Goal: Task Accomplishment & Management: Complete application form

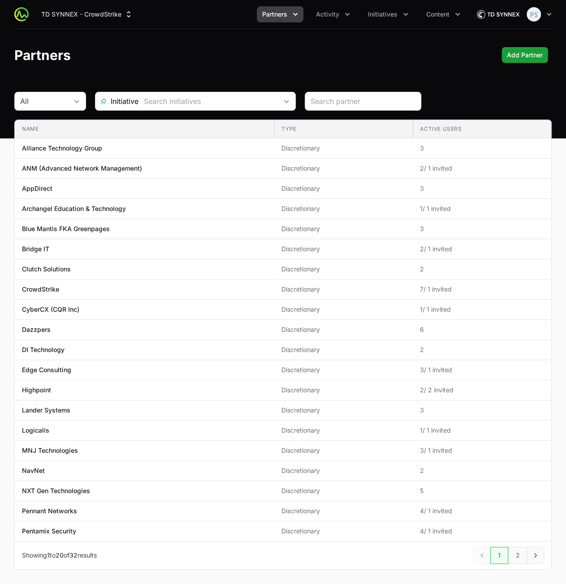
click at [261, 70] on header "Partners Add Partner Add Partner" at bounding box center [283, 55] width 566 height 52
click at [323, 19] on button "Activity" at bounding box center [332, 14] width 45 height 16
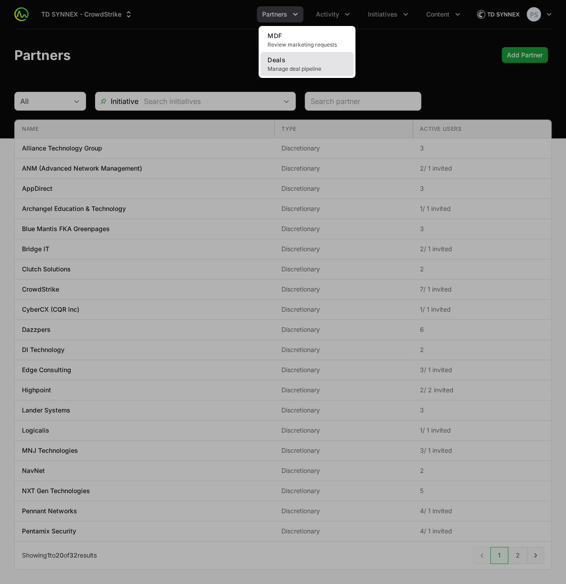
click at [307, 75] on link "Deals Manage deal pipeline" at bounding box center [306, 64] width 93 height 24
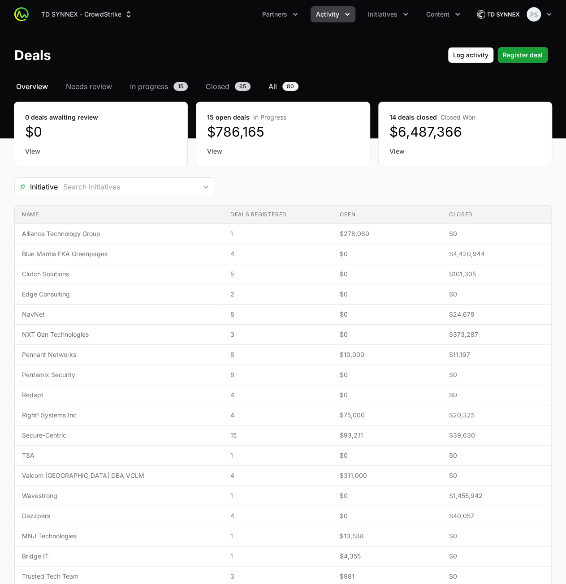
click at [272, 85] on span "All" at bounding box center [272, 86] width 9 height 11
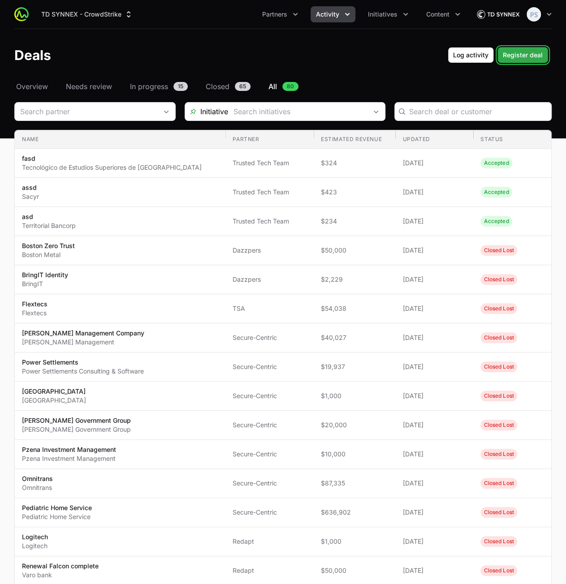
click at [520, 62] on button "Register deal Register deal" at bounding box center [522, 55] width 51 height 16
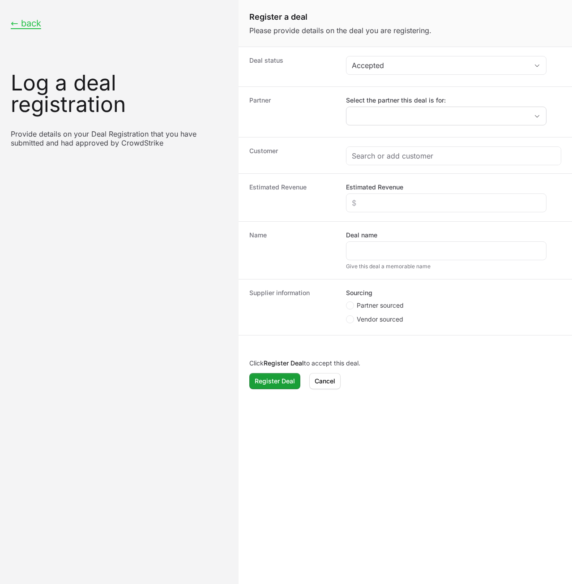
drag, startPoint x: 397, startPoint y: 105, endPoint x: 395, endPoint y: 110, distance: 5.7
click at [396, 106] on div "Select the partner this deal is for:" at bounding box center [446, 111] width 201 height 30
click at [392, 114] on input "Select the partner this deal is for:" at bounding box center [438, 116] width 182 height 18
type input "tra"
click at [475, 96] on label "Select the partner this deal is for:" at bounding box center [446, 100] width 201 height 9
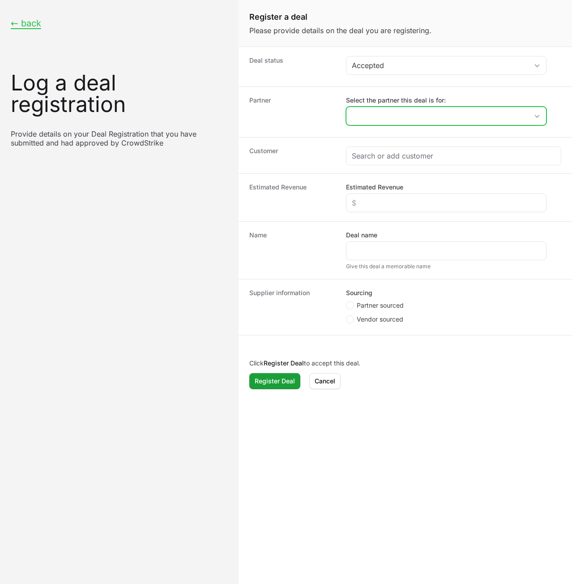
click at [475, 107] on input "Select the partner this deal is for:" at bounding box center [438, 116] width 182 height 18
click at [471, 123] on input "Select the partner this deal is for:" at bounding box center [432, 116] width 171 height 18
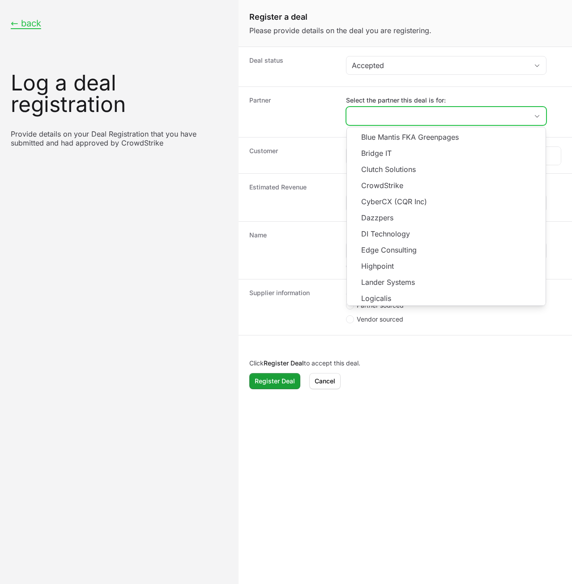
scroll to position [161, 0]
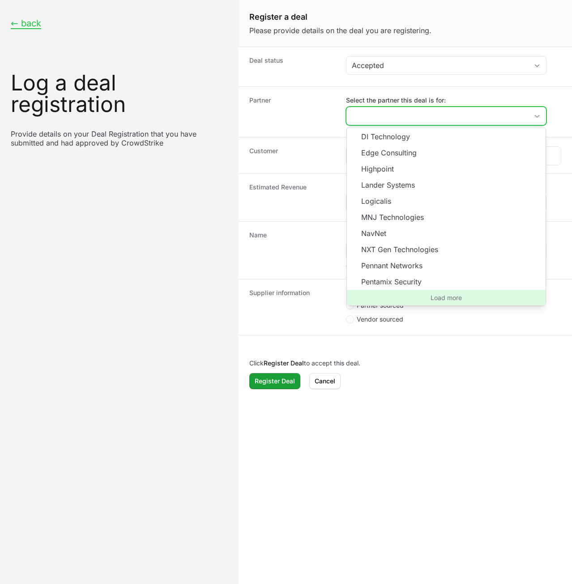
click at [442, 295] on span "Load more" at bounding box center [446, 298] width 199 height 16
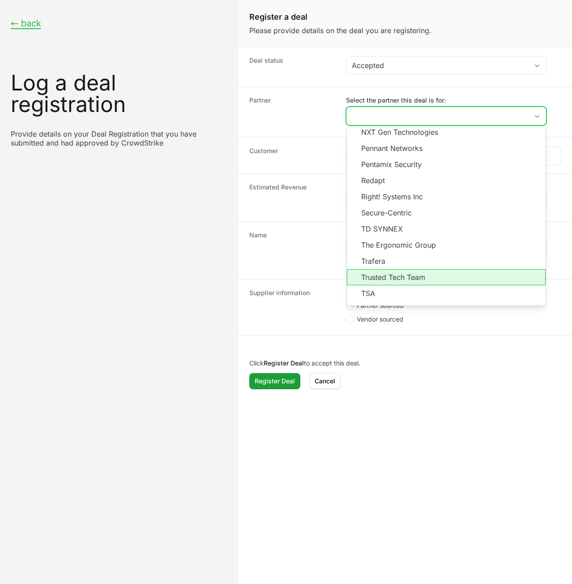
scroll to position [295, 0]
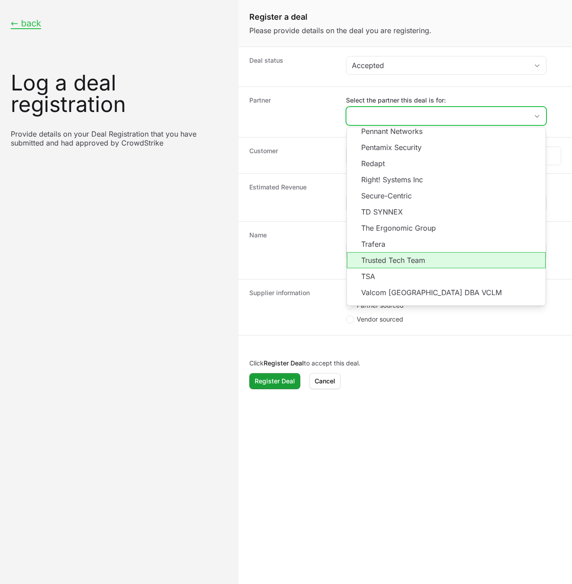
drag, startPoint x: 424, startPoint y: 257, endPoint x: 428, endPoint y: 227, distance: 29.8
click at [424, 257] on li "Trusted Tech Team" at bounding box center [446, 260] width 199 height 16
type input "Trusted Tech Team"
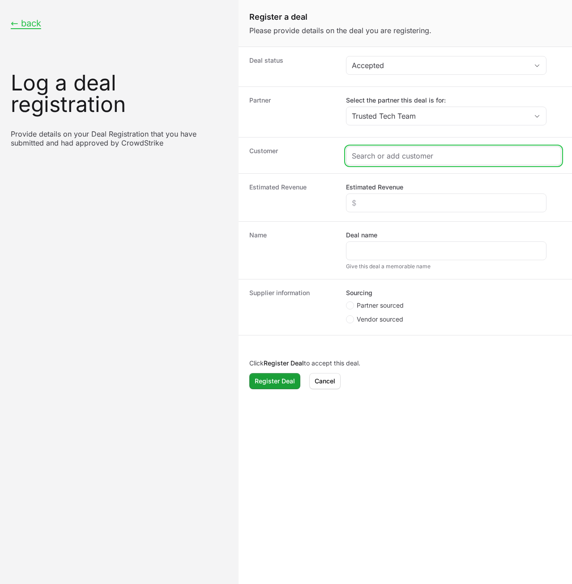
click at [393, 158] on input "Create activity form" at bounding box center [454, 155] width 204 height 11
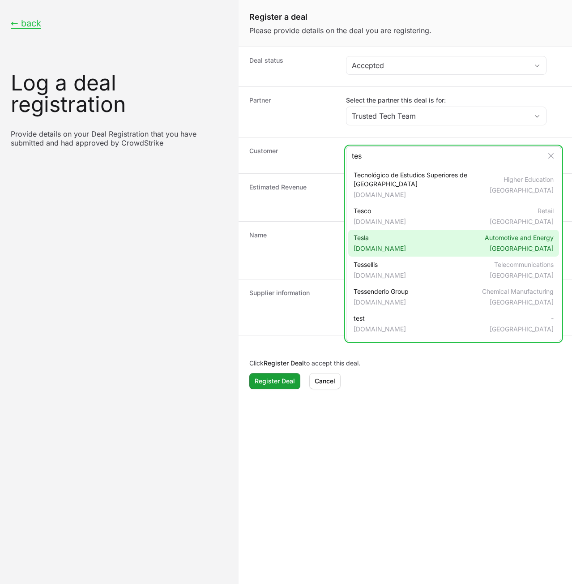
type input "tes"
click at [400, 236] on div "Tesla [DOMAIN_NAME] Automotive and Energy [GEOGRAPHIC_DATA]" at bounding box center [453, 243] width 211 height 27
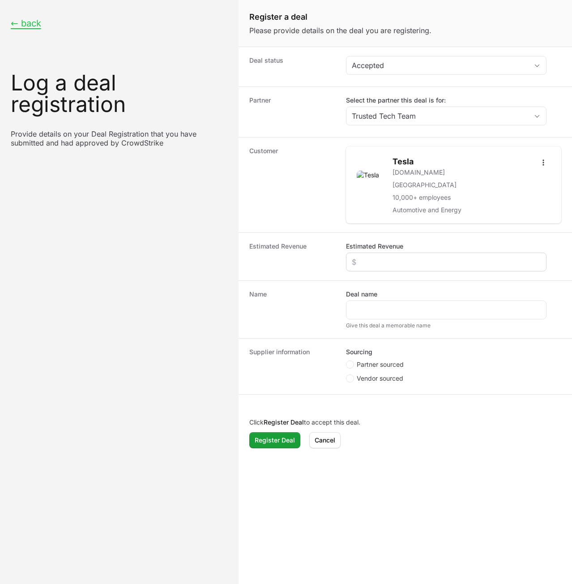
click at [389, 267] on div "Create activity form" at bounding box center [446, 262] width 201 height 19
drag, startPoint x: 386, startPoint y: 252, endPoint x: 387, endPoint y: 258, distance: 6.7
click at [387, 256] on div "Create activity form" at bounding box center [446, 262] width 201 height 19
click at [384, 263] on input "Estimated Revenue" at bounding box center [446, 262] width 189 height 11
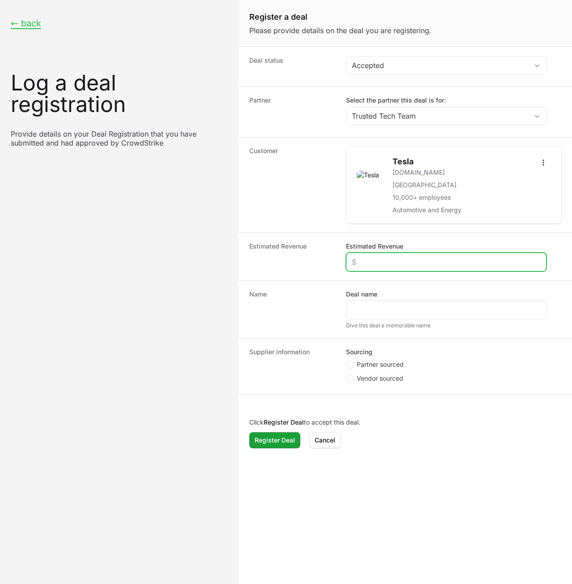
click at [386, 264] on input "Estimated Revenue" at bounding box center [446, 262] width 189 height 11
click at [386, 262] on input "Estimated Revenue" at bounding box center [446, 262] width 189 height 11
click at [386, 262] on input "$32" at bounding box center [446, 262] width 189 height 11
type input "$432,324"
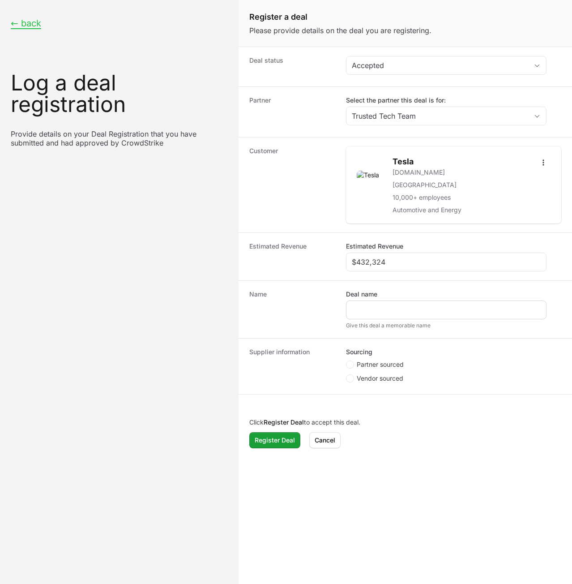
drag, startPoint x: 384, startPoint y: 297, endPoint x: 383, endPoint y: 309, distance: 12.1
click at [383, 300] on div "Deal name" at bounding box center [446, 305] width 201 height 30
click at [383, 309] on input "Deal name" at bounding box center [446, 310] width 189 height 11
type input "dfdfsdfs"
click at [372, 361] on span "Partner sourced" at bounding box center [380, 364] width 47 height 9
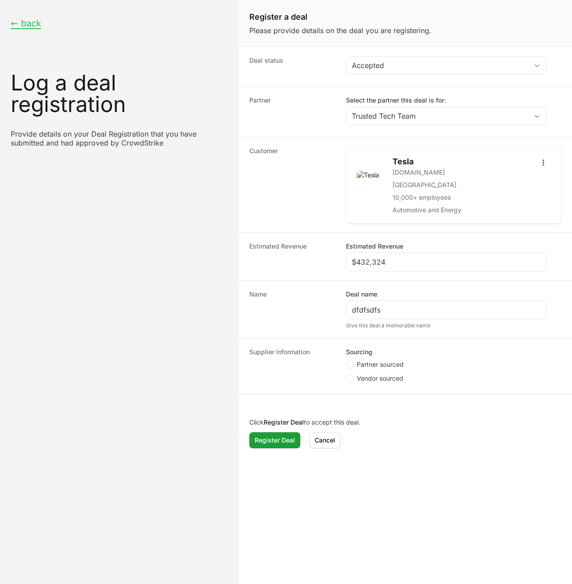
click at [347, 361] on input "Partner sourced" at bounding box center [346, 360] width 1 height 1
radio input "true"
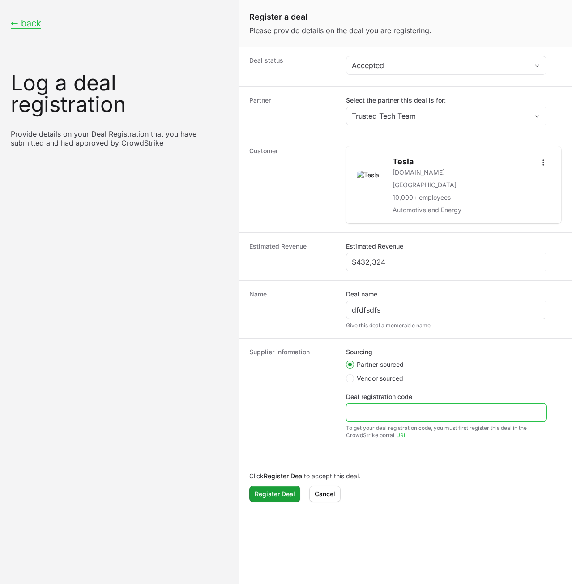
click at [372, 412] on input "Deal registration code" at bounding box center [446, 412] width 189 height 11
type input "df"
drag, startPoint x: 266, startPoint y: 481, endPoint x: 268, endPoint y: 492, distance: 10.9
click at [266, 482] on div "Click Register Deal to accept this deal. Register Deal Register Deal [PERSON_NA…" at bounding box center [406, 487] width 334 height 48
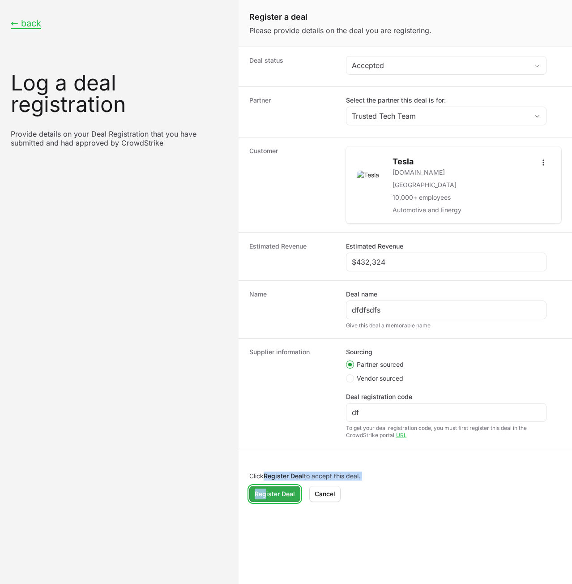
click at [269, 493] on span "Register Deal" at bounding box center [275, 494] width 40 height 11
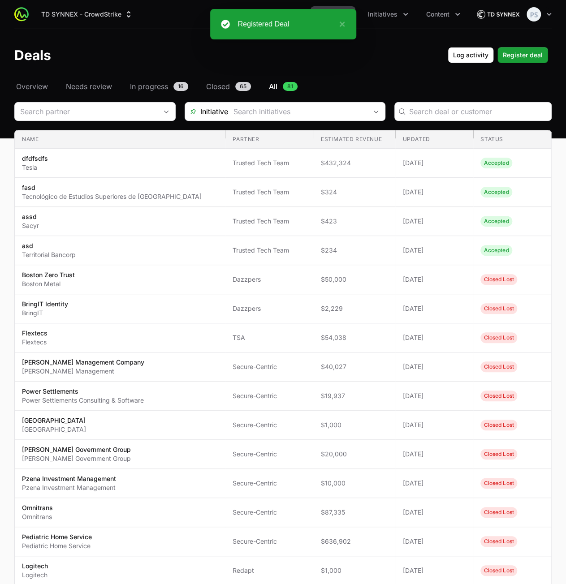
drag, startPoint x: 461, startPoint y: 84, endPoint x: 510, endPoint y: 77, distance: 48.8
click at [461, 85] on nav "Overview Needs review In progress 16 Closed 65 All 81" at bounding box center [282, 86] width 537 height 11
click at [520, 58] on span "Register deal" at bounding box center [522, 55] width 40 height 11
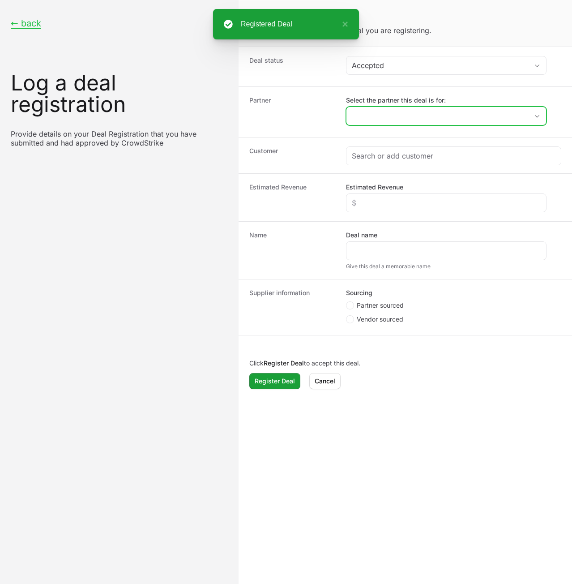
click at [402, 116] on input "Select the partner this deal is for:" at bounding box center [438, 116] width 182 height 18
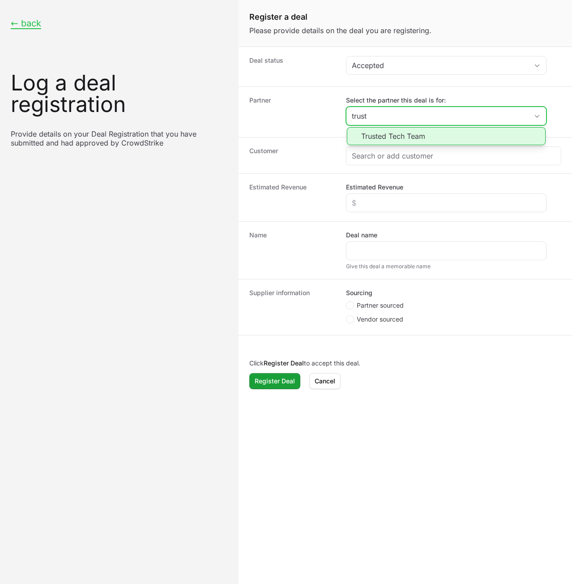
click at [403, 133] on li "Trusted Tech Team" at bounding box center [446, 136] width 199 height 18
type input "Trusted Tech Team"
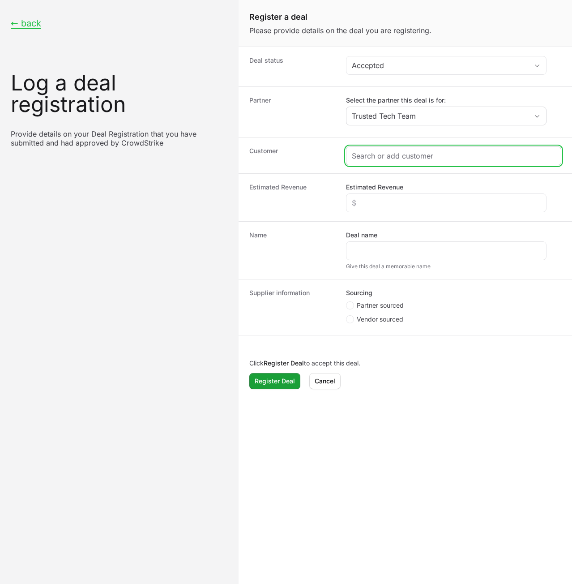
click at [379, 155] on input "Create activity form" at bounding box center [454, 155] width 204 height 11
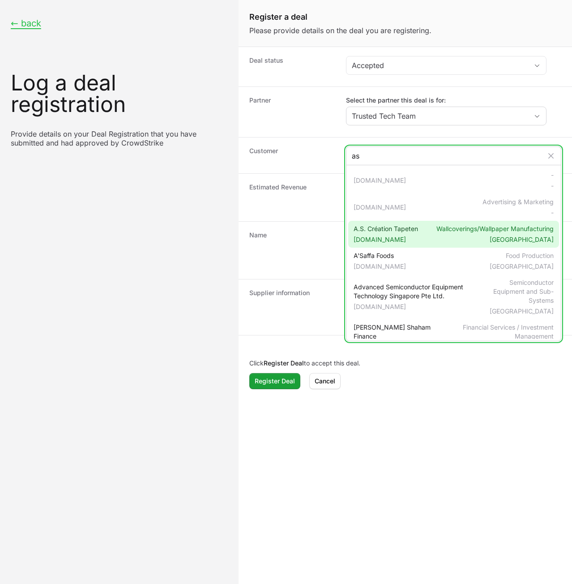
type input "as"
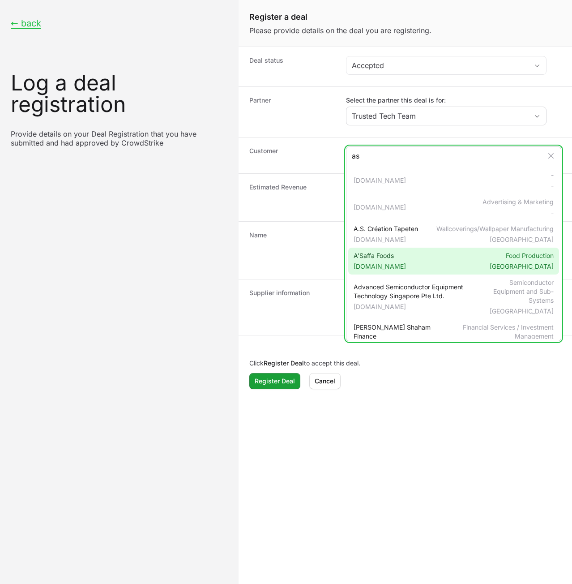
click at [382, 248] on div "A'Saffa Foods [DOMAIN_NAME] Food Production [GEOGRAPHIC_DATA]" at bounding box center [453, 261] width 211 height 27
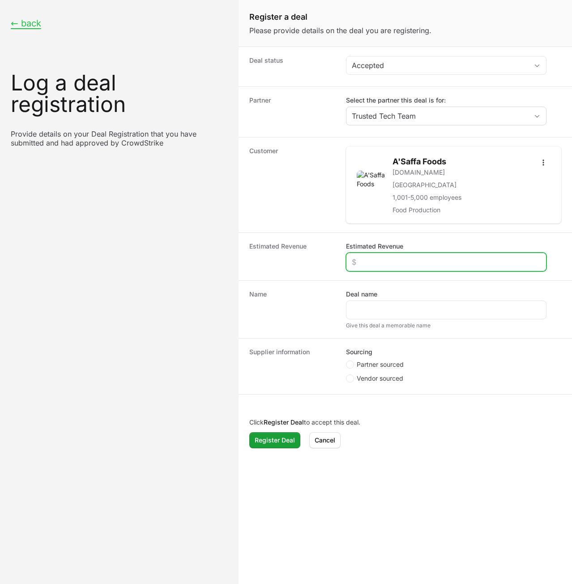
click at [384, 265] on input "Estimated Revenue" at bounding box center [446, 262] width 189 height 11
type input "$34,234"
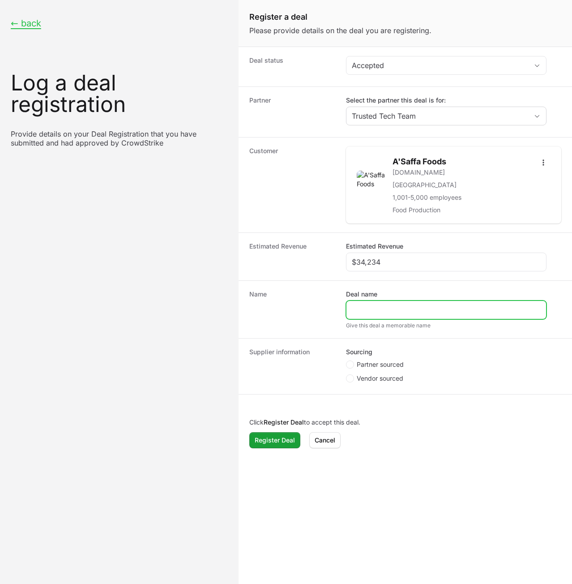
click at [373, 309] on input "Deal name" at bounding box center [446, 310] width 189 height 11
type input "dfsdsf"
click at [377, 376] on span "Vendor sourced" at bounding box center [380, 378] width 47 height 9
click at [347, 375] on input "Vendor sourced" at bounding box center [346, 374] width 1 height 1
radio input "true"
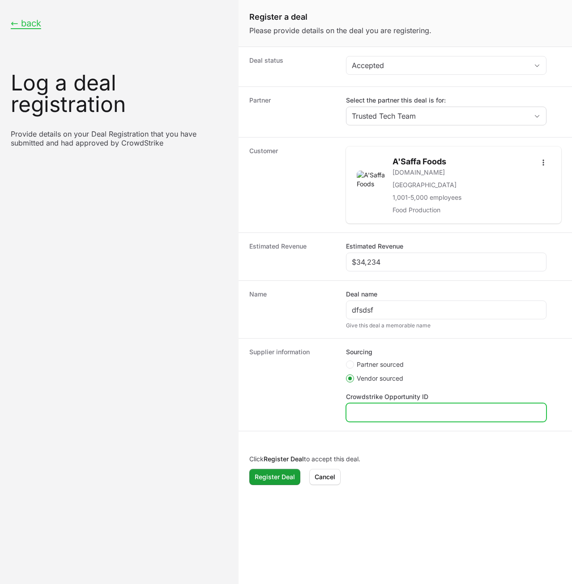
click at [379, 416] on div "Create activity form" at bounding box center [446, 412] width 201 height 19
type input "sfd"
click at [271, 483] on div "Click Register Deal to accept this deal. Register Deal Register Deal [PERSON_NA…" at bounding box center [406, 470] width 334 height 48
click at [272, 476] on span "Register Deal" at bounding box center [275, 477] width 40 height 11
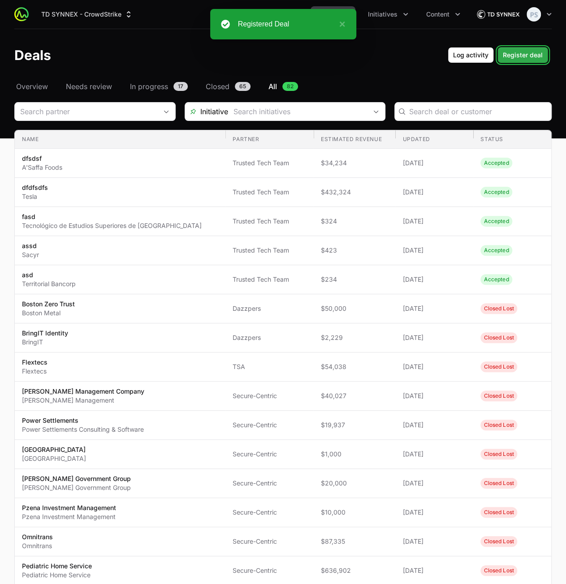
click at [513, 59] on span "Register deal" at bounding box center [522, 55] width 40 height 11
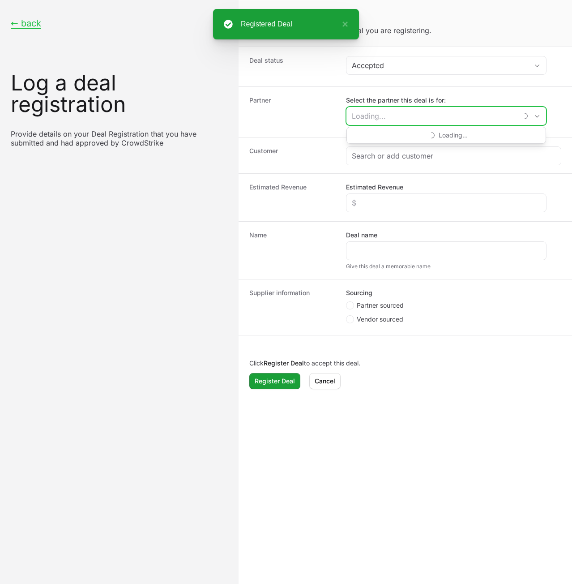
click at [410, 112] on input "Select the partner this deal is for:" at bounding box center [432, 116] width 171 height 18
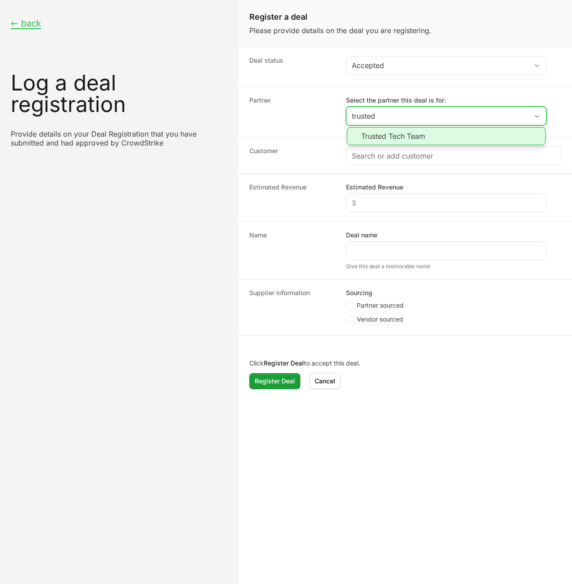
click at [420, 135] on li "Trusted Tech Team" at bounding box center [446, 136] width 199 height 18
type input "Trusted Tech Team"
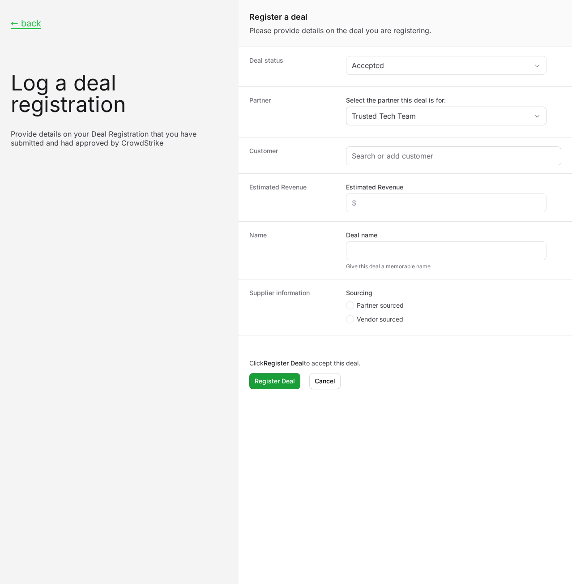
click at [409, 162] on div "Create activity form" at bounding box center [454, 156] width 215 height 18
click at [412, 159] on input "Create activity form" at bounding box center [454, 155] width 204 height 11
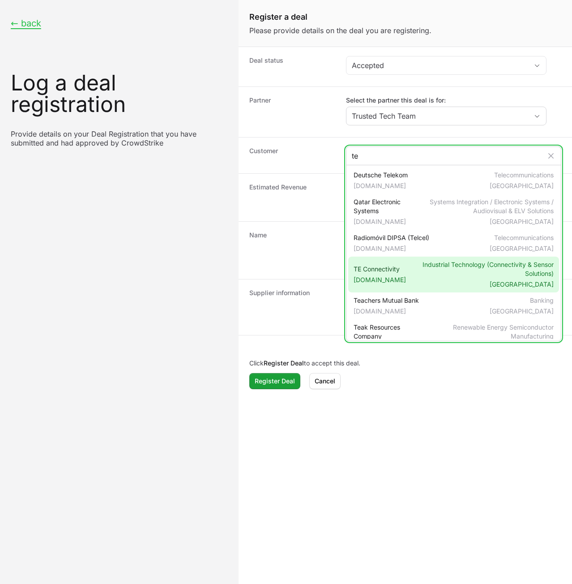
type input "te"
click at [398, 274] on div "TE Connectivity [DOMAIN_NAME] Industrial Technology (Connectivity & Sensor Solu…" at bounding box center [453, 275] width 211 height 36
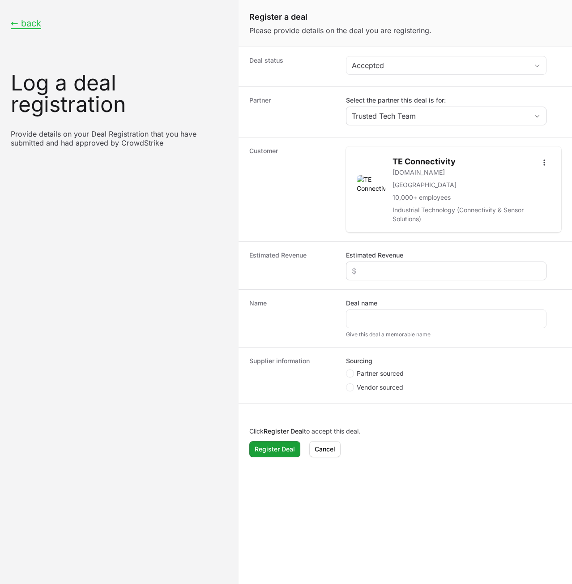
drag, startPoint x: 419, startPoint y: 247, endPoint x: 417, endPoint y: 273, distance: 26.0
click at [419, 250] on div "Estimated Revenue Estimated Revenue" at bounding box center [406, 265] width 334 height 48
click at [416, 275] on div "Create activity form" at bounding box center [446, 271] width 201 height 19
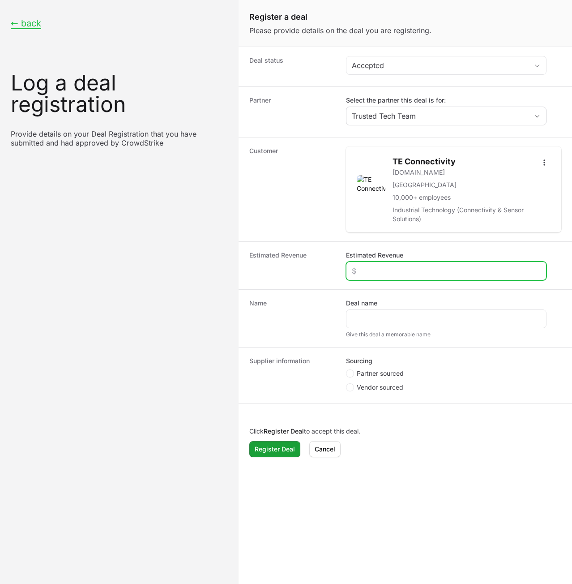
click at [416, 274] on input "Estimated Revenue" at bounding box center [446, 271] width 189 height 11
type input "$324"
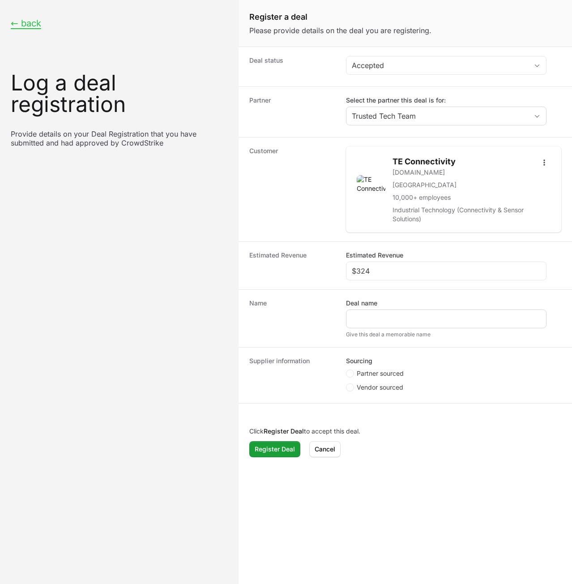
click at [393, 312] on div "Deal name" at bounding box center [446, 314] width 201 height 30
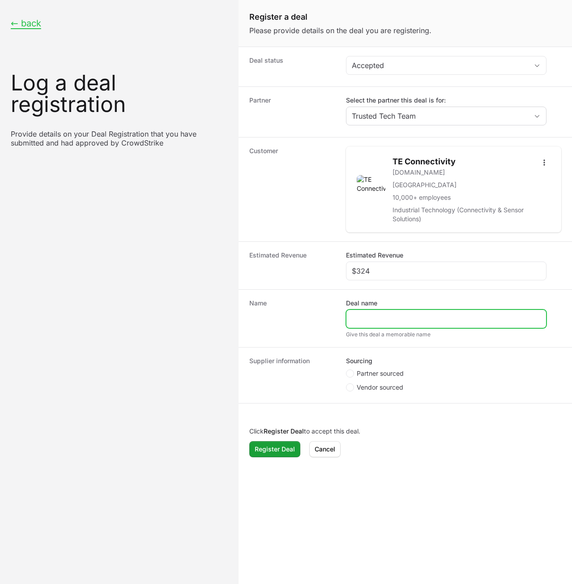
click at [393, 315] on input "Deal name" at bounding box center [446, 318] width 189 height 11
type input "dfs"
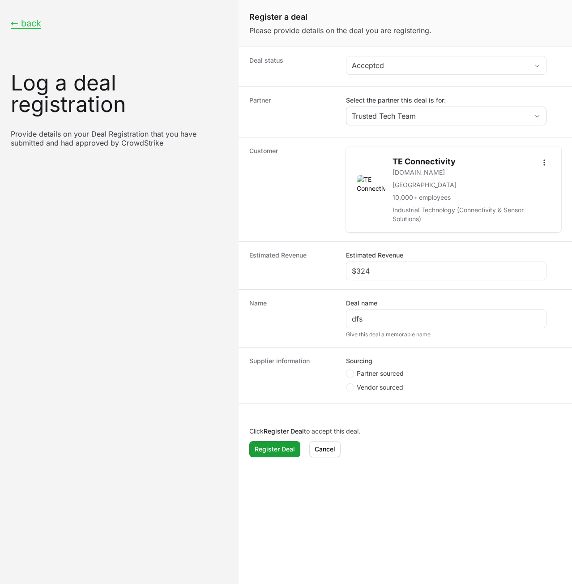
click at [375, 370] on span "Partner sourced" at bounding box center [380, 373] width 47 height 9
click at [347, 370] on input "Partner sourced" at bounding box center [346, 369] width 1 height 1
radio input "true"
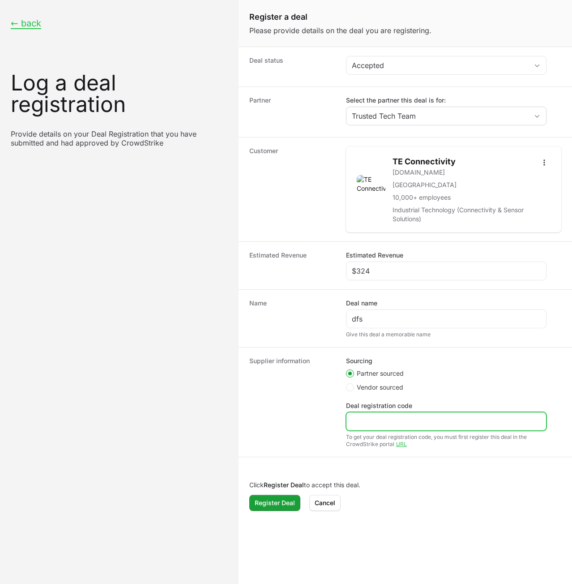
drag, startPoint x: 372, startPoint y: 416, endPoint x: 330, endPoint y: 465, distance: 65.1
click at [371, 416] on input "Deal registration code" at bounding box center [446, 421] width 189 height 11
type input "sdf"
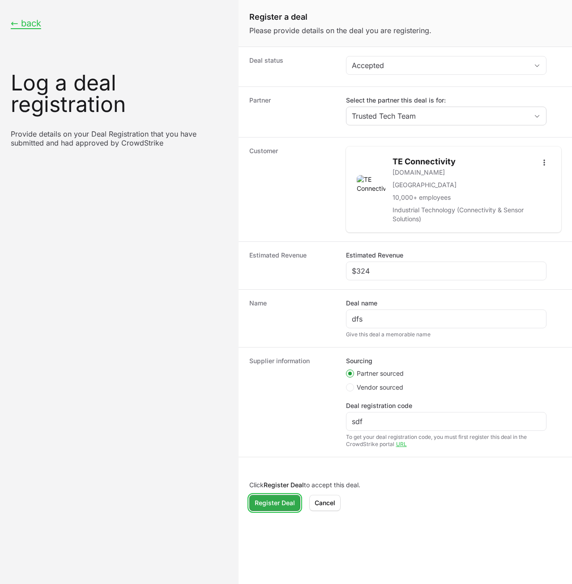
click at [274, 498] on span "Register Deal" at bounding box center [275, 503] width 40 height 11
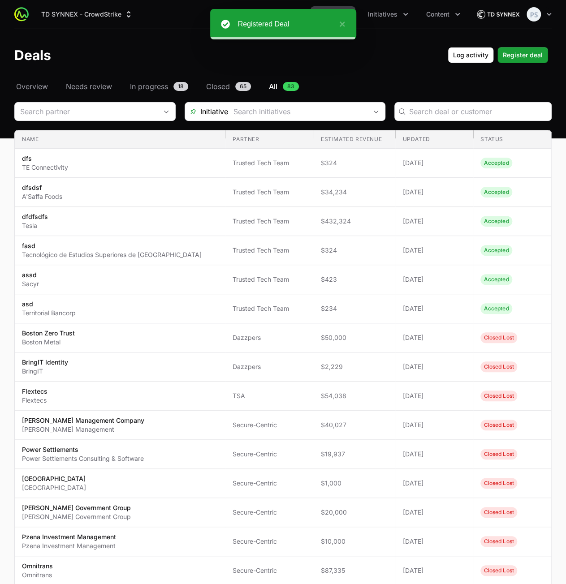
drag, startPoint x: 515, startPoint y: 67, endPoint x: 514, endPoint y: 60, distance: 6.7
click at [515, 66] on header "Deals Log activity Log activity Register deal Register deal" at bounding box center [283, 55] width 566 height 52
click at [514, 59] on span "Register deal" at bounding box center [522, 55] width 40 height 11
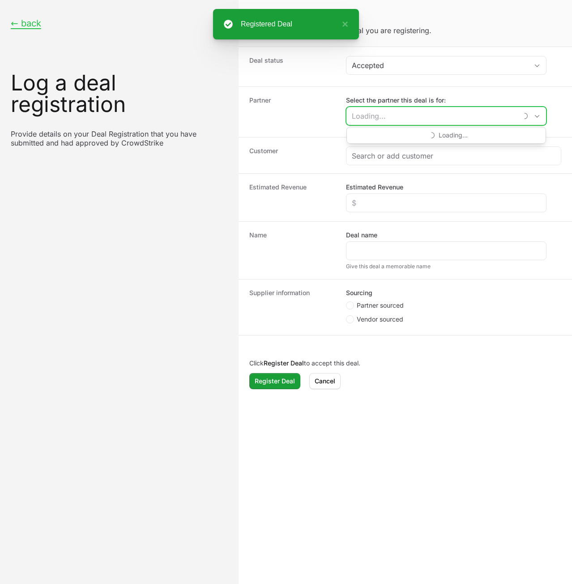
click at [403, 112] on input "Select the partner this deal is for:" at bounding box center [432, 116] width 171 height 18
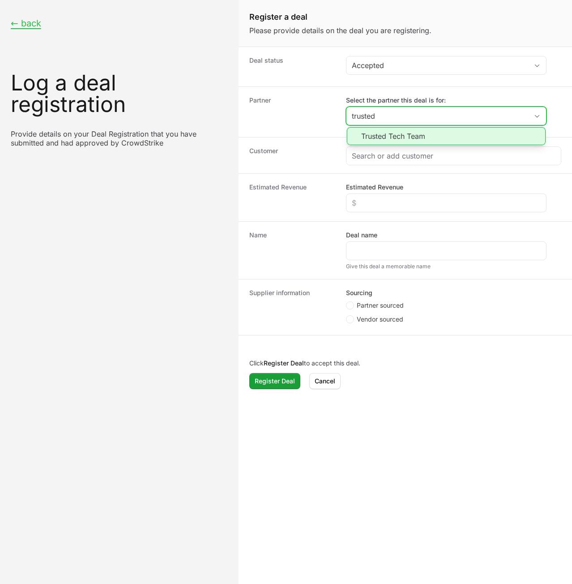
click at [409, 133] on li "Trusted Tech Team" at bounding box center [446, 136] width 199 height 18
type input "Trusted Tech Team"
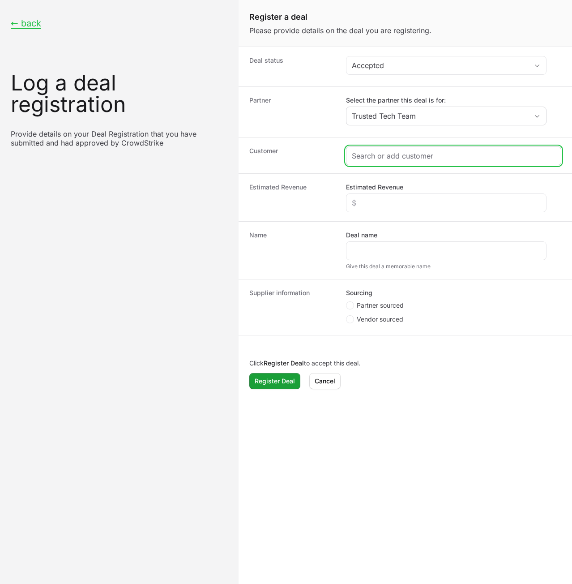
click at [398, 156] on input "Create activity form" at bounding box center [454, 155] width 204 height 11
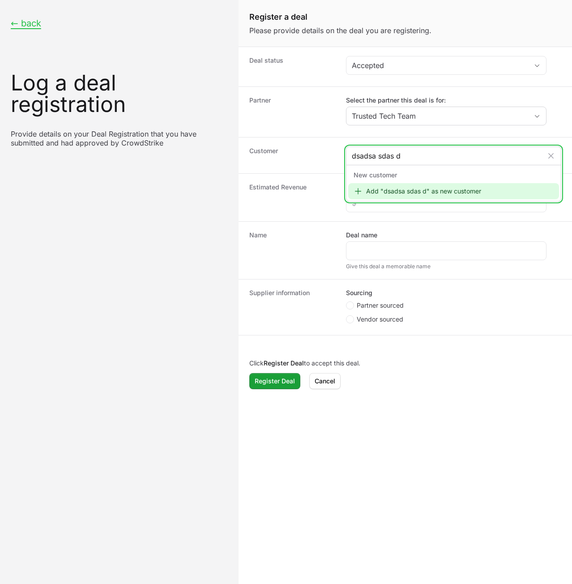
type input "dsadsa sdas d"
click at [408, 189] on div "Add "dsadsa sdas d" as new customer" at bounding box center [453, 191] width 211 height 16
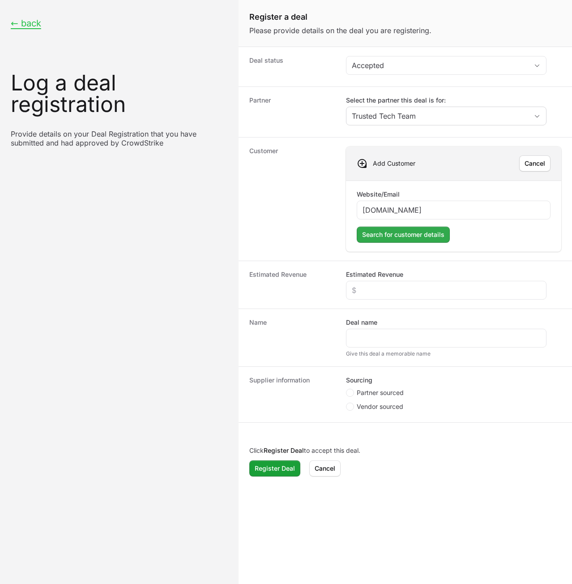
type input "[DOMAIN_NAME]"
click at [440, 229] on span "Search for customer details" at bounding box center [403, 234] width 82 height 11
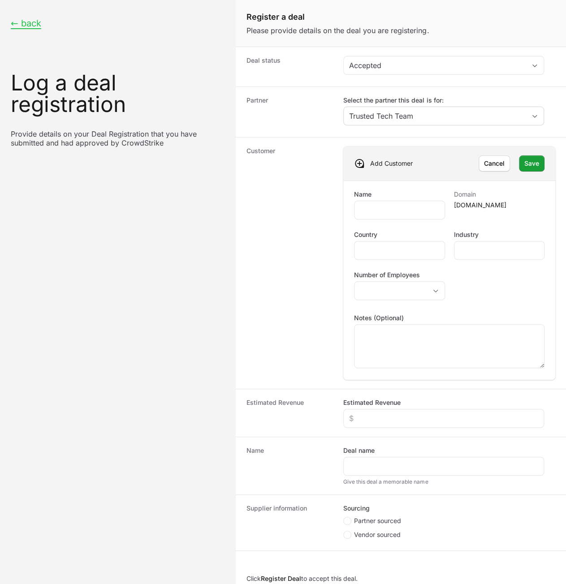
click at [373, 184] on div "Name Domain [DOMAIN_NAME] Country Industry Number of Employees placeholder Note…" at bounding box center [449, 279] width 212 height 199
click at [375, 202] on div "Create activity form" at bounding box center [399, 210] width 90 height 19
click at [378, 213] on div "Create activity form" at bounding box center [399, 210] width 90 height 19
click at [390, 208] on input "Name" at bounding box center [399, 210] width 79 height 11
type input "asd"
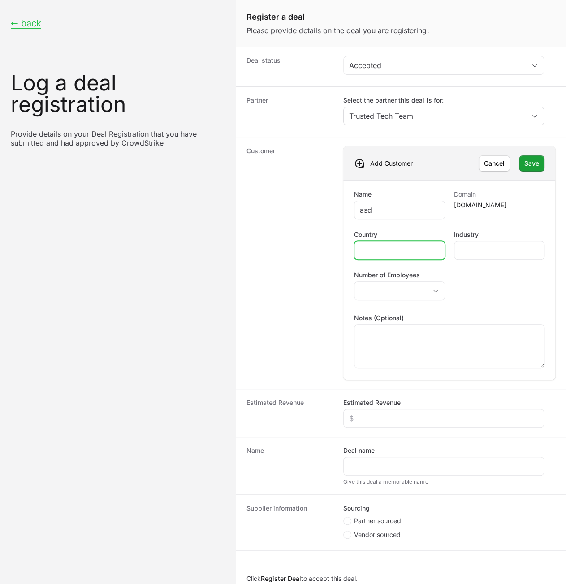
drag, startPoint x: 392, startPoint y: 250, endPoint x: 414, endPoint y: 246, distance: 21.8
click at [394, 249] on input "Country" at bounding box center [399, 250] width 79 height 11
type input "asd"
click at [470, 249] on input "Industry" at bounding box center [498, 250] width 79 height 11
type input "asd"
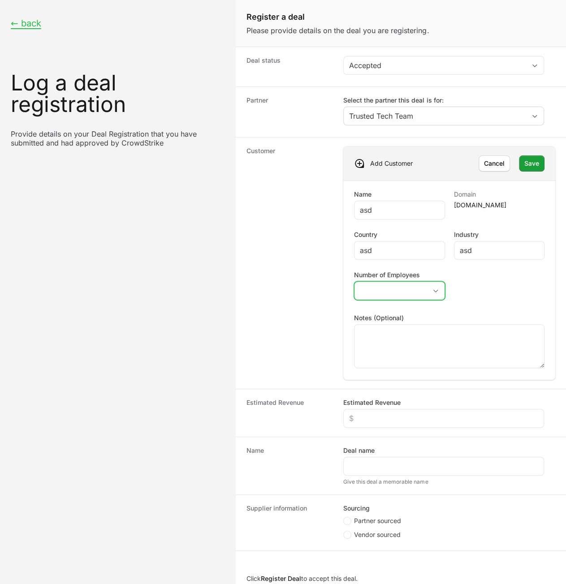
click at [385, 284] on button "placeholder" at bounding box center [399, 291] width 90 height 18
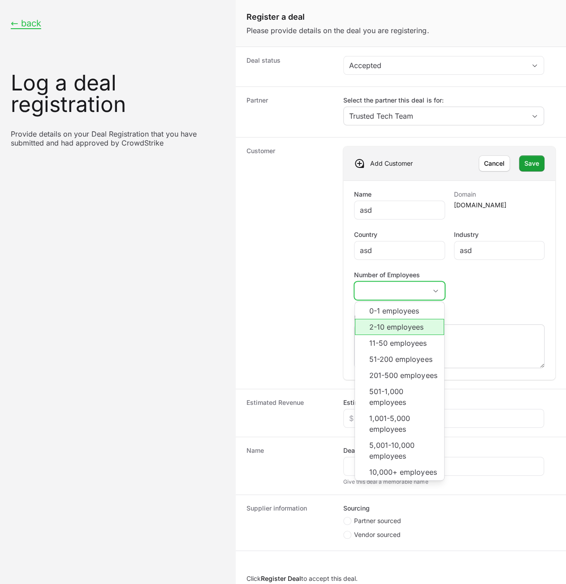
click at [393, 327] on li "2-10 employees" at bounding box center [399, 327] width 89 height 16
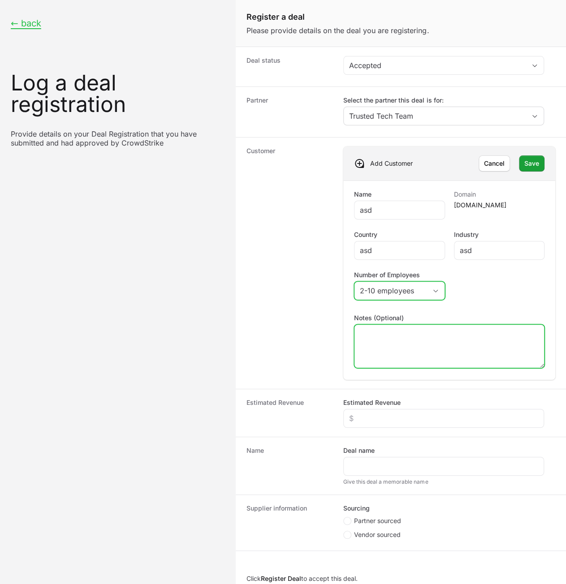
click at [391, 342] on textarea "Notes (Optional)" at bounding box center [448, 346] width 189 height 43
type textarea "dasd"
click at [533, 164] on span "Save" at bounding box center [531, 163] width 15 height 11
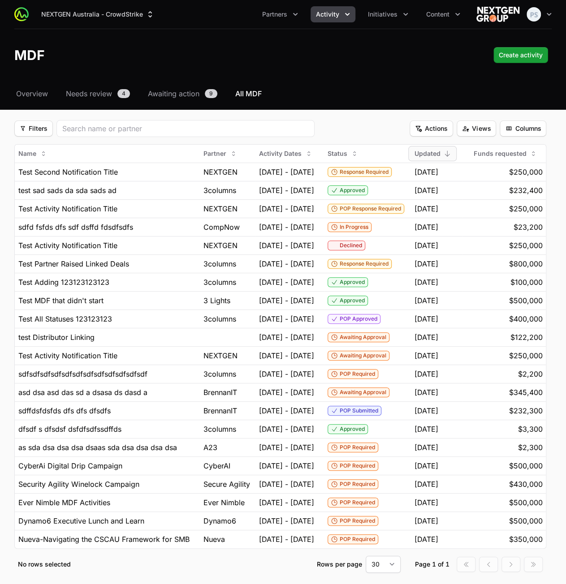
click at [298, 98] on nav "Overview Needs review 4 Awaiting action 9 All MDF" at bounding box center [282, 93] width 537 height 11
